Goal: Task Accomplishment & Management: Manage account settings

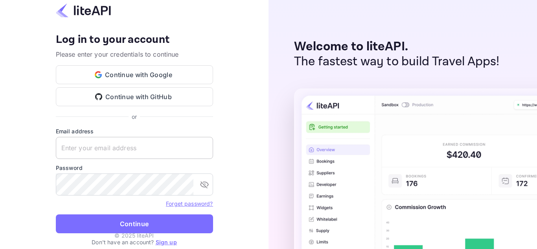
click at [175, 149] on input "text" at bounding box center [134, 148] width 157 height 22
click at [202, 149] on keeper-lock "Open Keeper Popup" at bounding box center [202, 147] width 9 height 9
click at [203, 151] on keeper-lock "Open Keeper Popup" at bounding box center [202, 147] width 9 height 9
click at [204, 148] on keeper-lock "Open Keeper Popup" at bounding box center [202, 147] width 9 height 9
click at [187, 148] on input "text" at bounding box center [134, 148] width 157 height 22
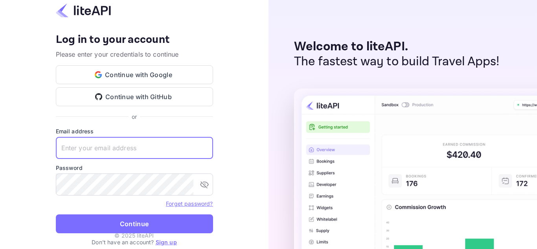
click at [197, 147] on input "text" at bounding box center [134, 148] width 157 height 22
click at [200, 146] on keeper-lock "Open Keeper Popup" at bounding box center [202, 147] width 9 height 9
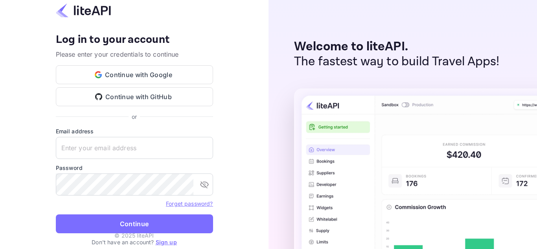
type input "[EMAIL_ADDRESS][DOMAIN_NAME]"
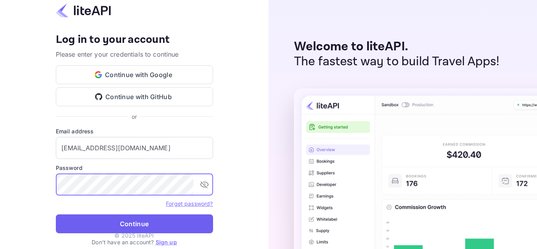
click at [159, 222] on button "Continue" at bounding box center [134, 223] width 157 height 19
